Goal: Information Seeking & Learning: Learn about a topic

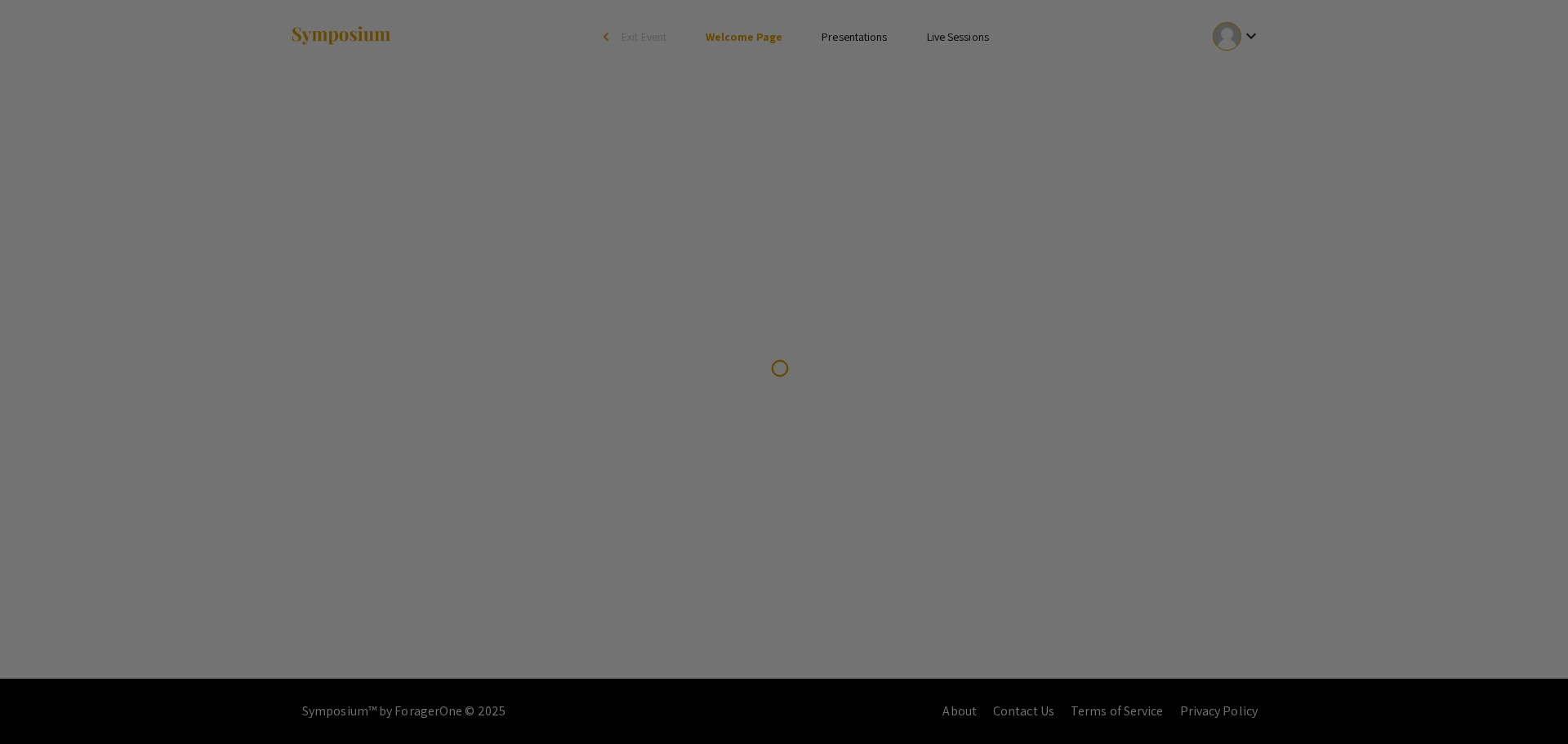
click at [857, 43] on div at bounding box center [784, 372] width 1568 height 744
click at [747, 194] on div at bounding box center [784, 372] width 1568 height 744
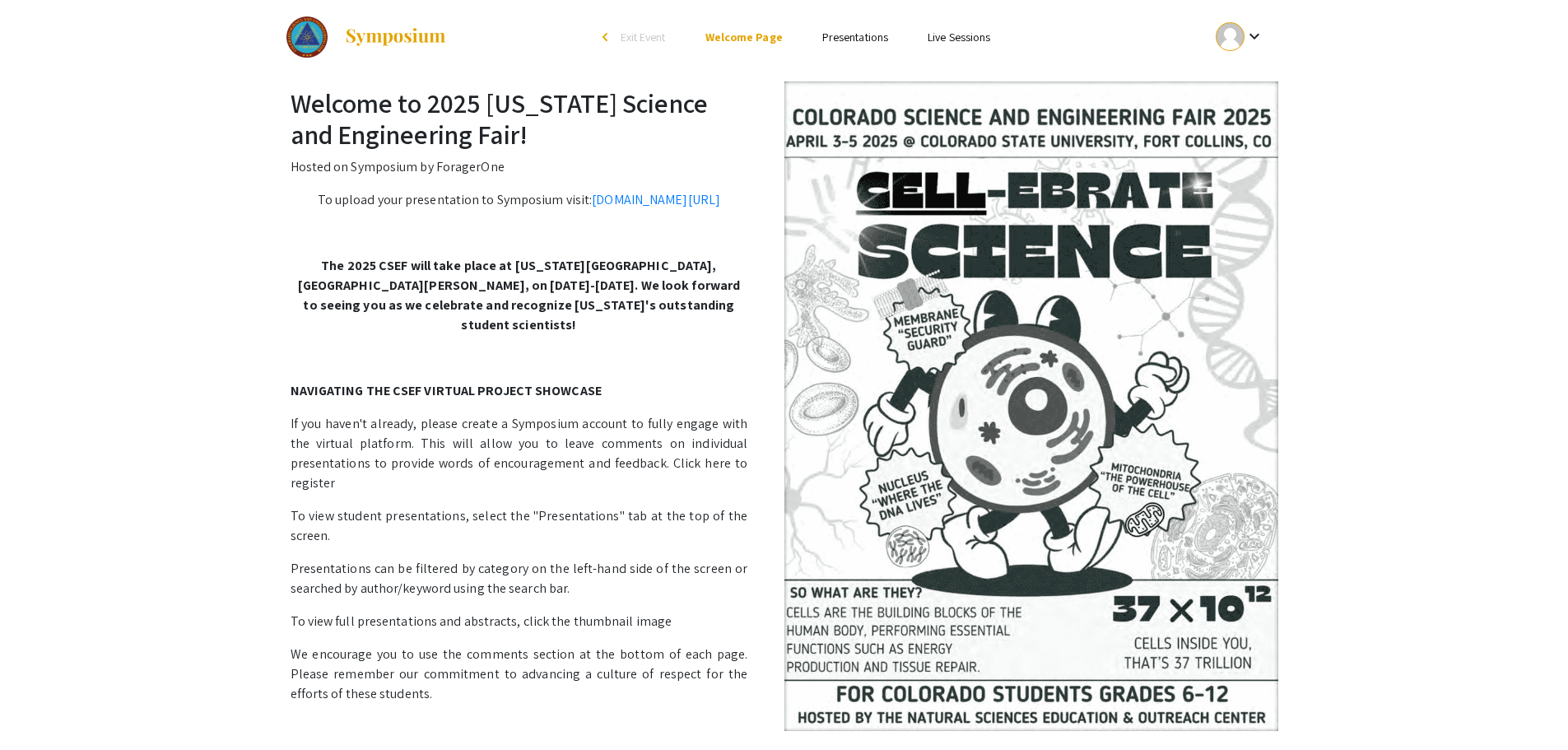
click at [840, 39] on link "Presentations" at bounding box center [855, 37] width 66 height 15
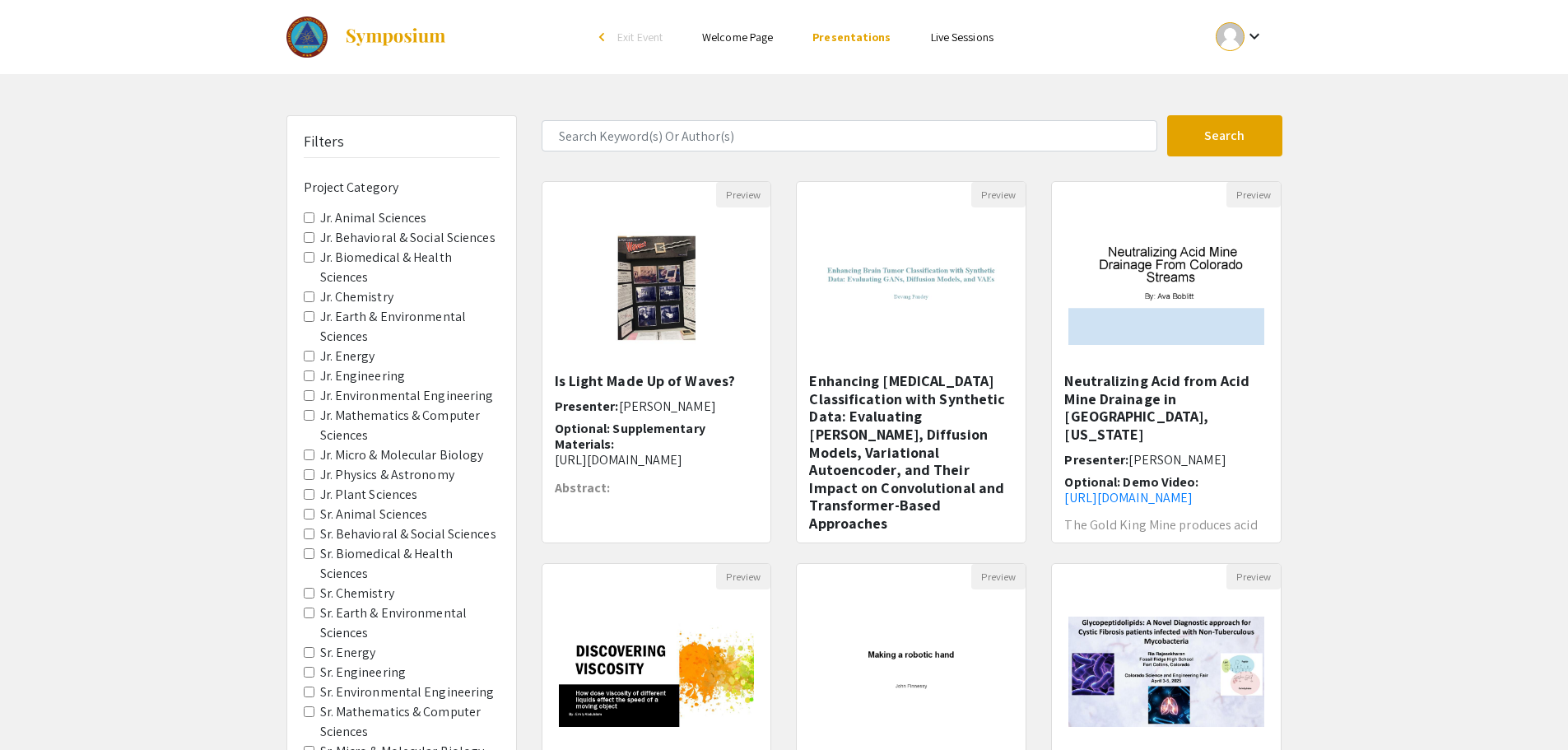
scroll to position [82, 0]
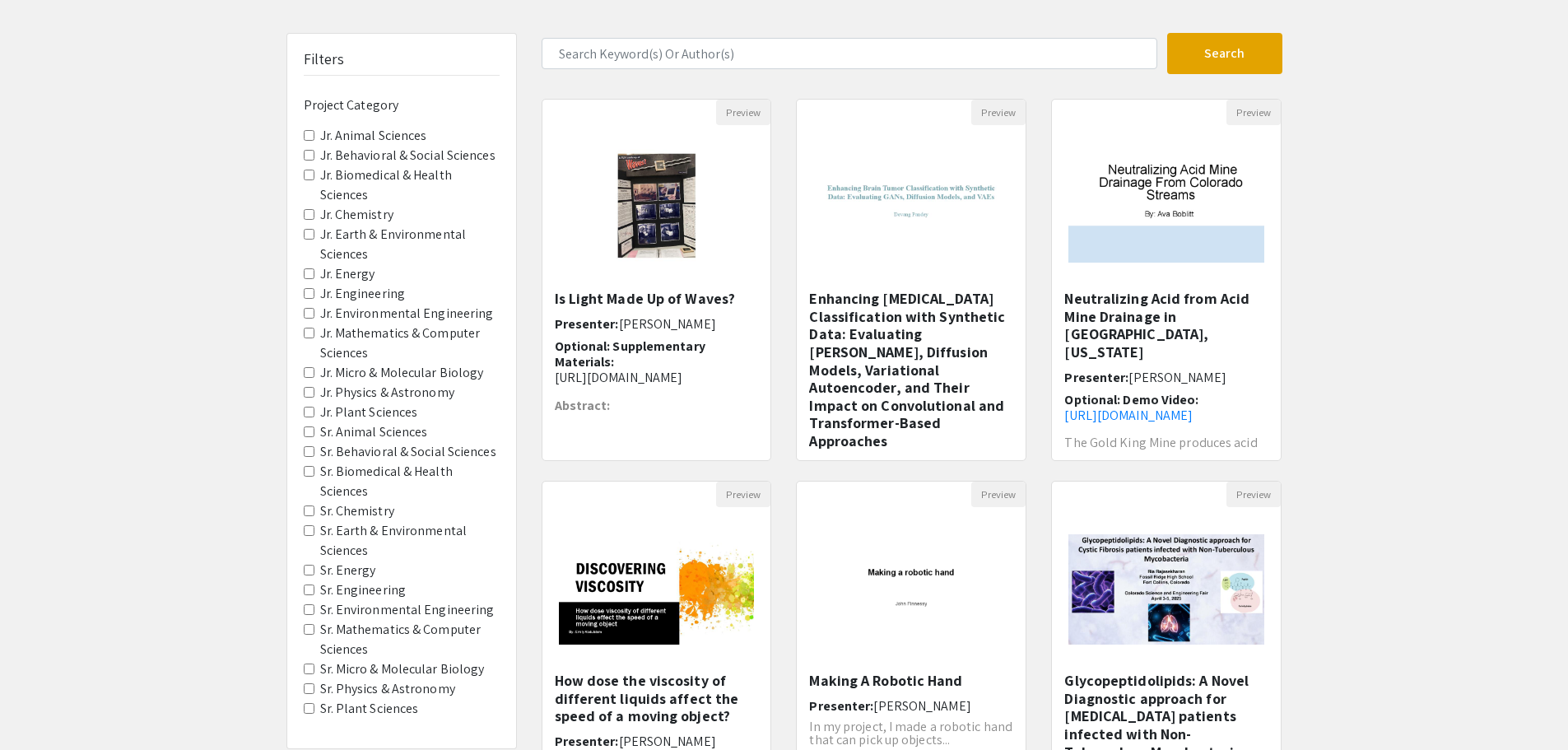
click at [337, 512] on label "Sr. Chemistry" at bounding box center [357, 511] width 74 height 19
click at [315, 512] on Chemistry "Sr. Chemistry" at bounding box center [309, 511] width 11 height 11
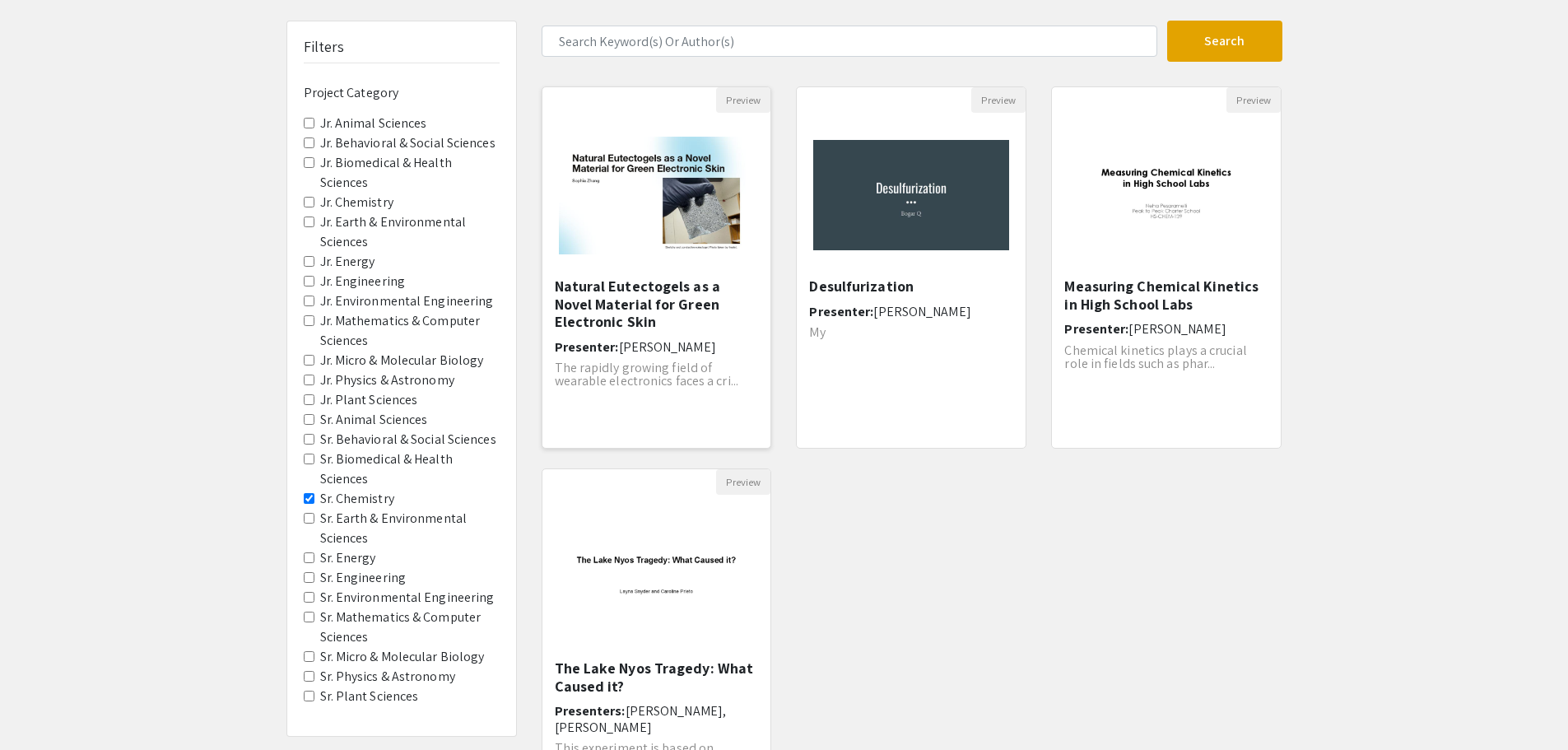
scroll to position [12, 0]
